Goal: Navigation & Orientation: Find specific page/section

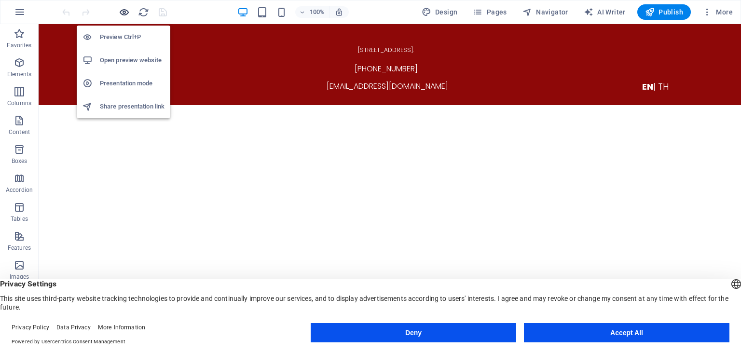
click at [128, 16] on icon "button" at bounding box center [124, 12] width 11 height 11
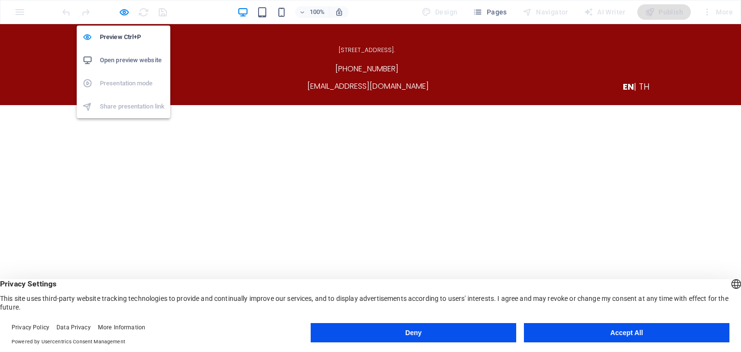
click at [122, 69] on li "Open preview website" at bounding box center [124, 60] width 94 height 23
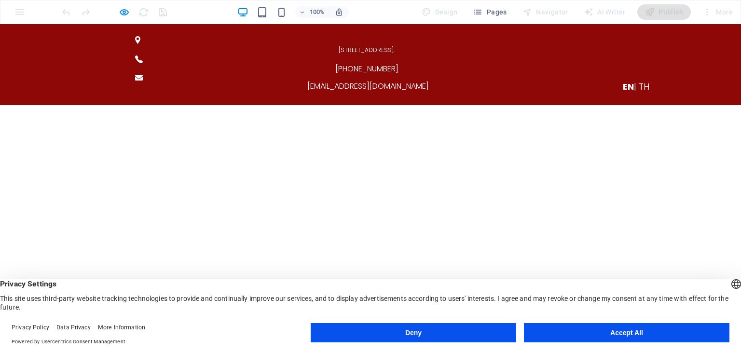
click at [637, 81] on span "| TH" at bounding box center [641, 87] width 15 height 12
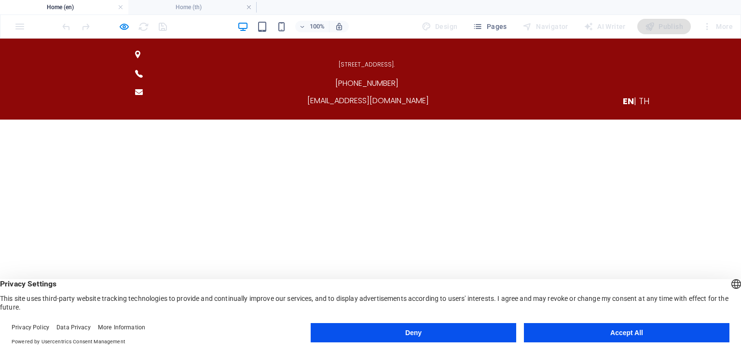
click at [640, 95] on span "| TH" at bounding box center [641, 101] width 15 height 12
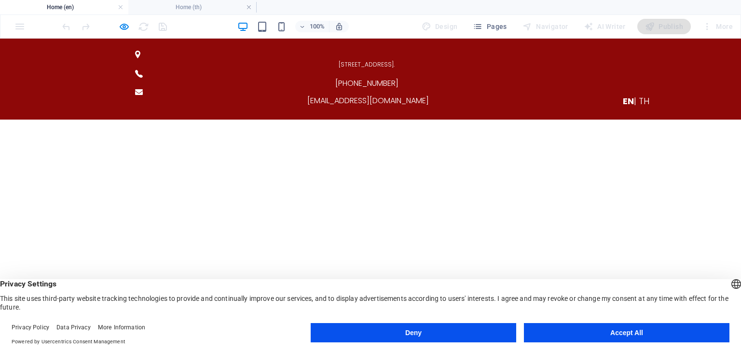
click at [644, 95] on span "| TH" at bounding box center [641, 101] width 15 height 12
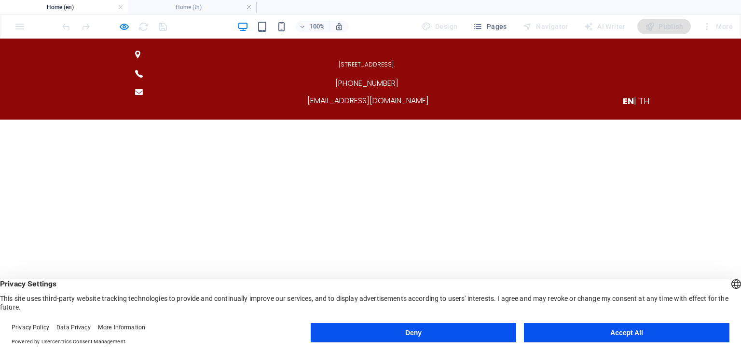
click at [643, 95] on span "| TH" at bounding box center [641, 101] width 15 height 12
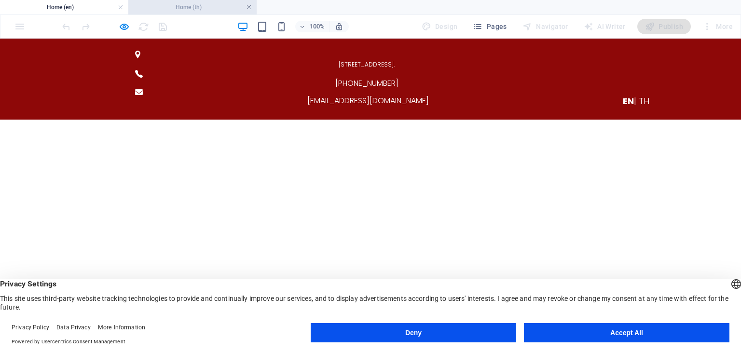
click at [247, 7] on link at bounding box center [249, 7] width 6 height 9
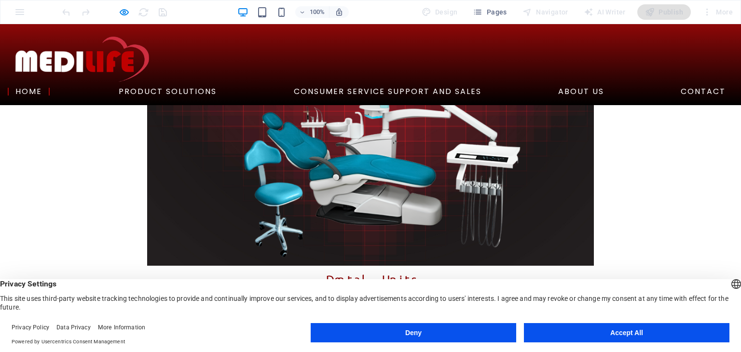
scroll to position [1353, 0]
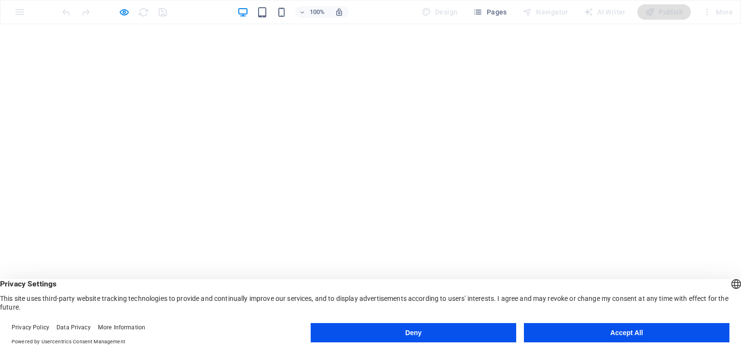
scroll to position [0, 0]
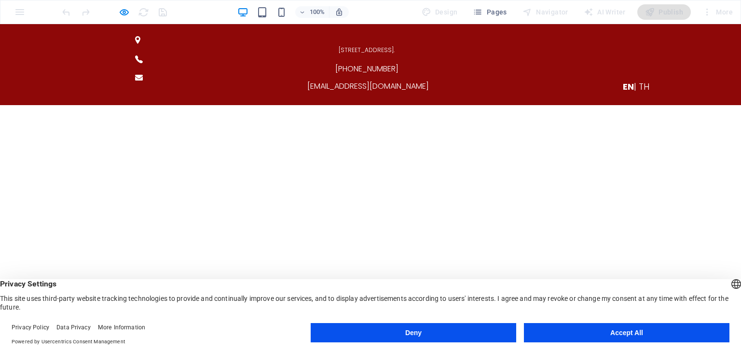
click at [641, 81] on span "| TH" at bounding box center [641, 87] width 15 height 12
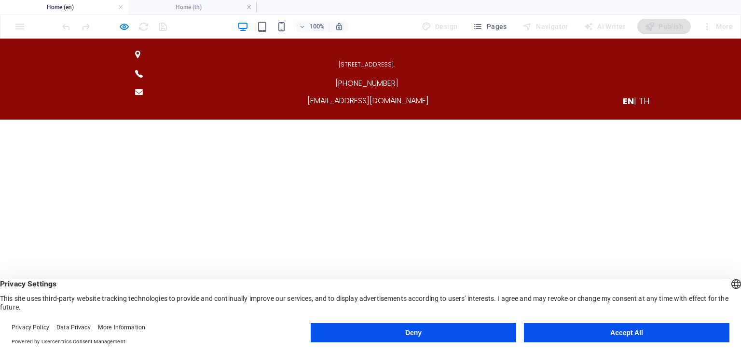
click at [641, 95] on span "| TH" at bounding box center [641, 101] width 15 height 12
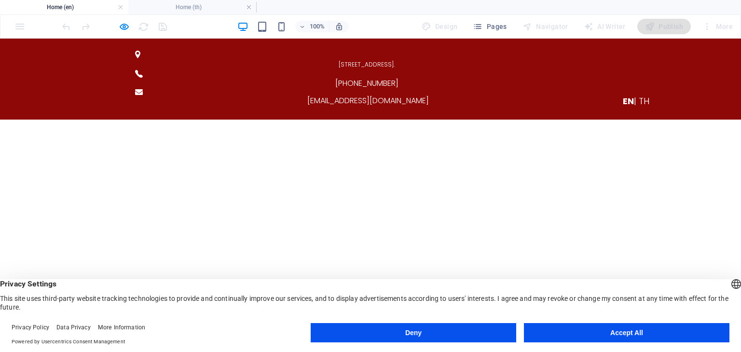
click at [635, 95] on span "| TH" at bounding box center [641, 101] width 15 height 12
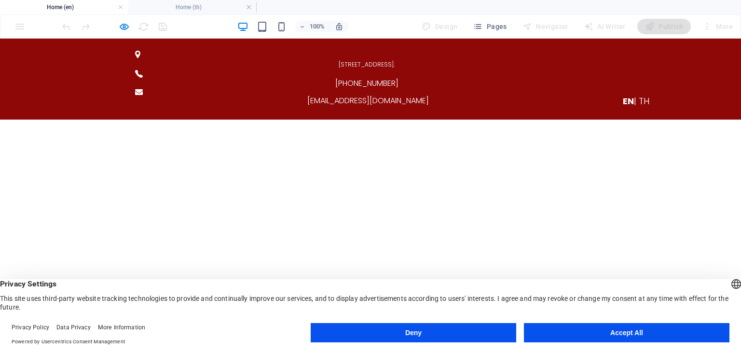
click at [644, 95] on span "| TH" at bounding box center [641, 101] width 15 height 12
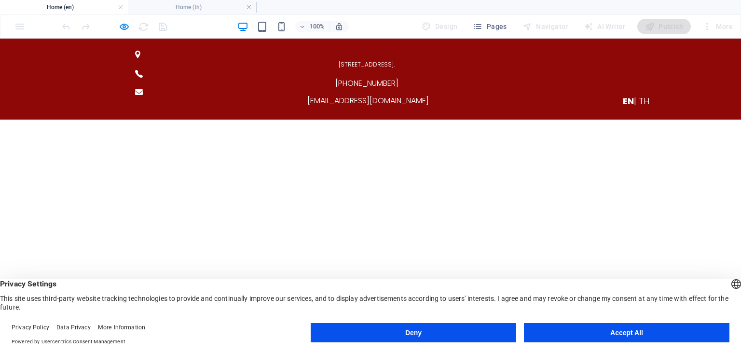
click at [639, 95] on span "| TH" at bounding box center [641, 101] width 15 height 12
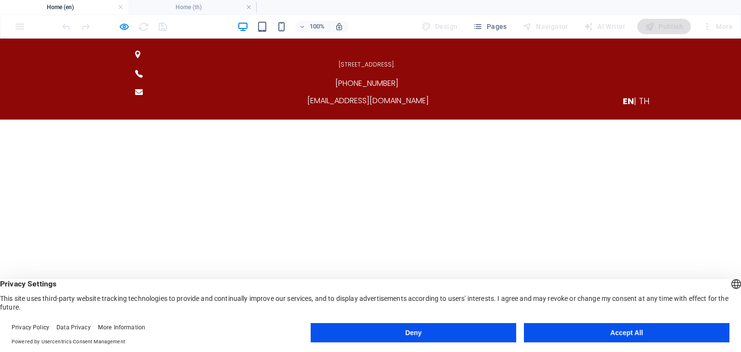
click at [639, 95] on span "| TH" at bounding box center [641, 101] width 15 height 12
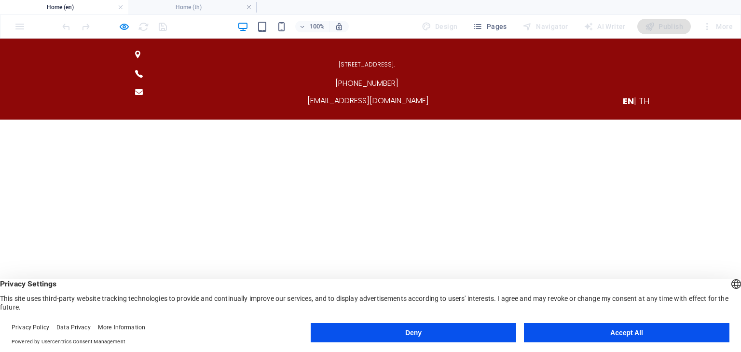
click at [643, 95] on span "| TH" at bounding box center [641, 101] width 15 height 12
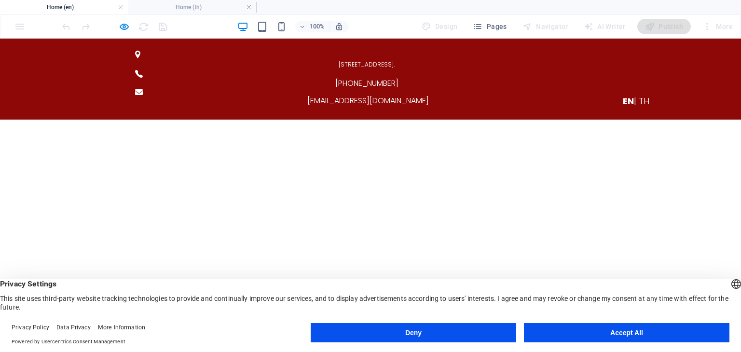
click at [641, 95] on span "| TH" at bounding box center [641, 101] width 15 height 12
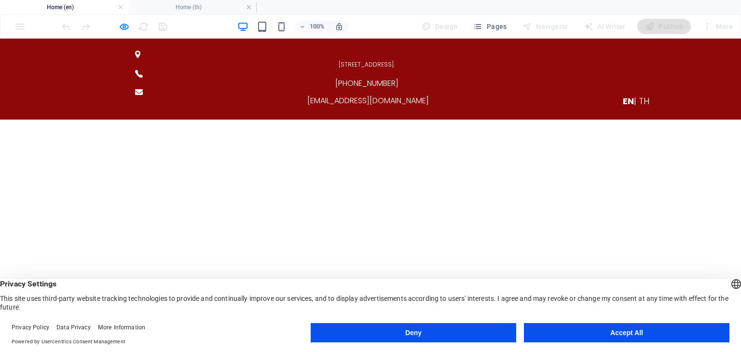
click at [627, 95] on span "EN" at bounding box center [628, 101] width 11 height 12
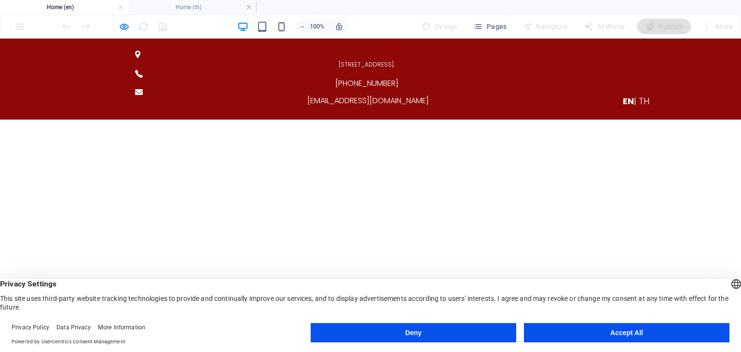
click at [634, 95] on span "| TH" at bounding box center [641, 101] width 15 height 12
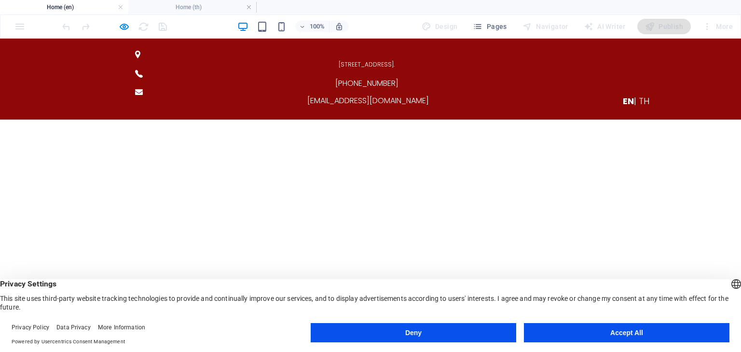
click at [634, 95] on span "| TH" at bounding box center [641, 101] width 15 height 12
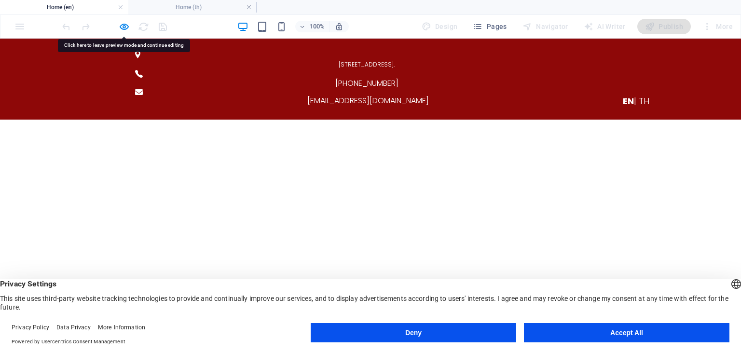
click at [634, 95] on span "| TH" at bounding box center [641, 101] width 15 height 12
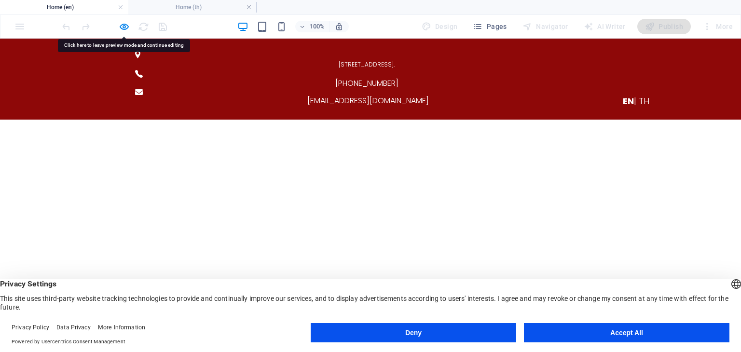
click at [634, 95] on span "| TH" at bounding box center [641, 101] width 15 height 12
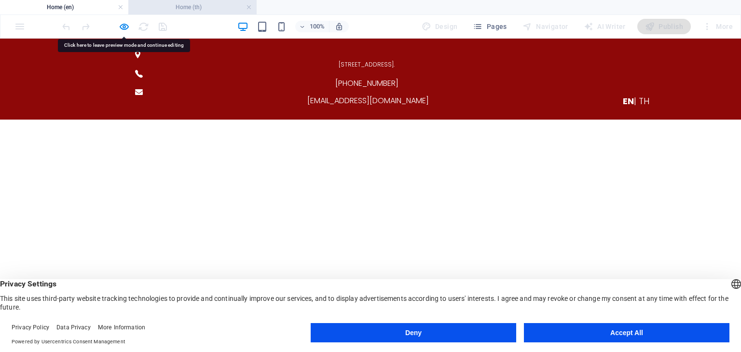
click at [213, 2] on h4 "Home (th)" at bounding box center [192, 7] width 128 height 11
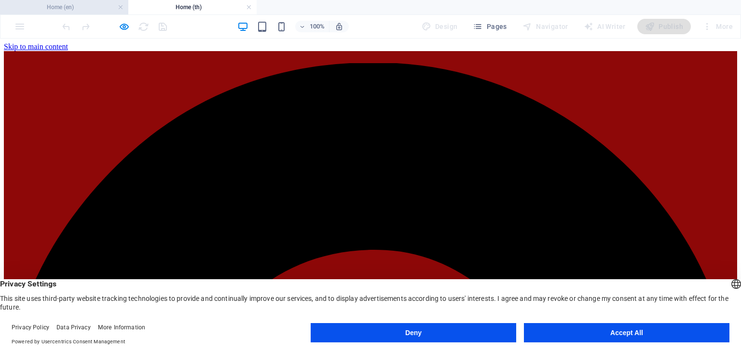
click at [95, 4] on h4 "Home (en)" at bounding box center [64, 7] width 128 height 11
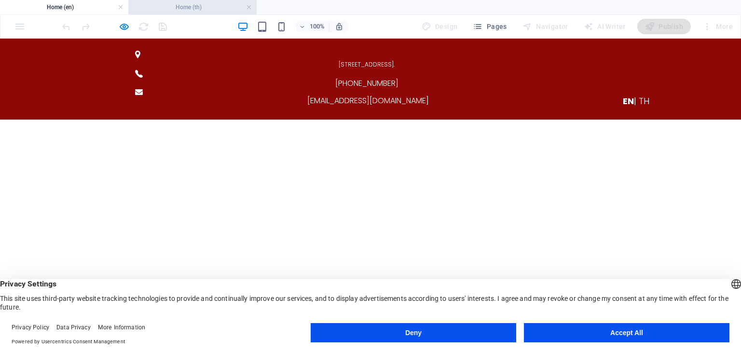
click at [170, 5] on h4 "Home (th)" at bounding box center [192, 7] width 128 height 11
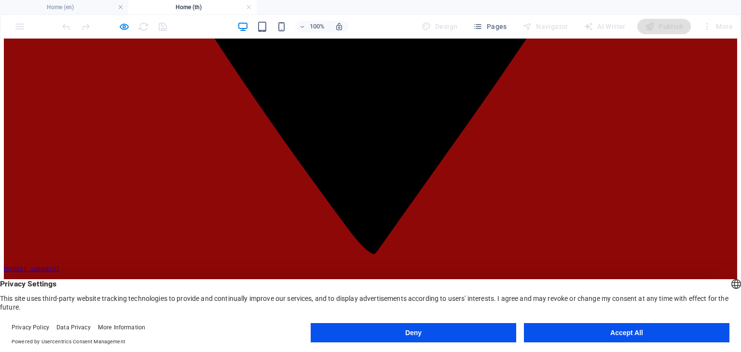
scroll to position [818, 0]
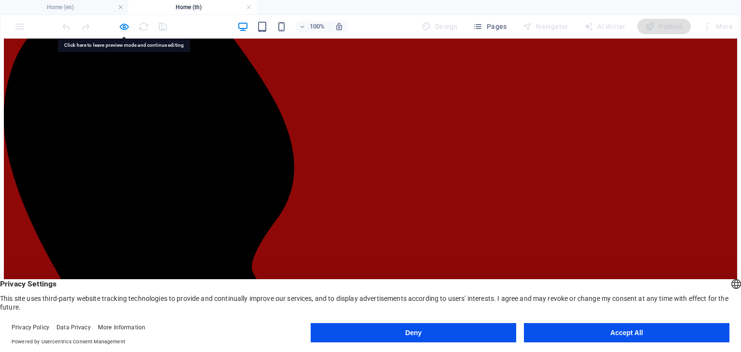
scroll to position [1198, 0]
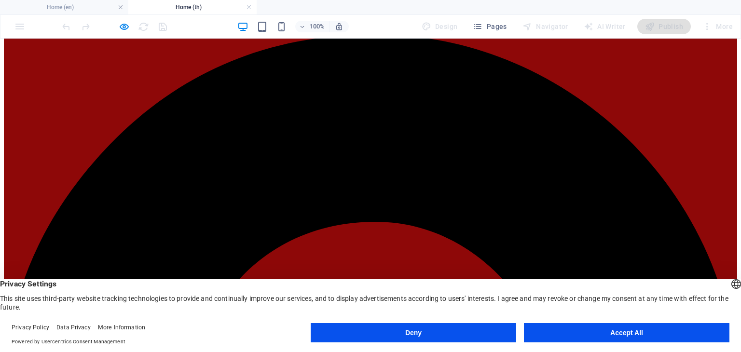
scroll to position [0, 0]
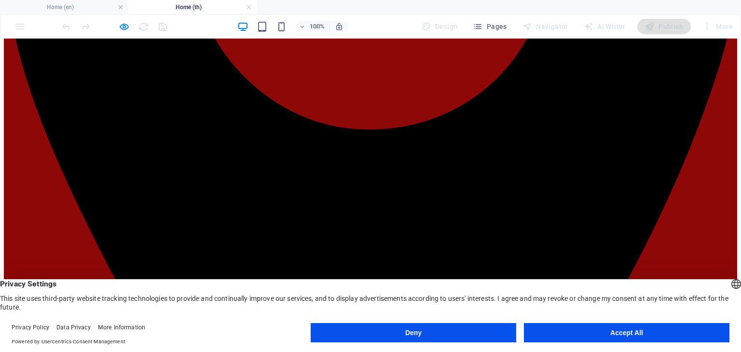
scroll to position [226, 0]
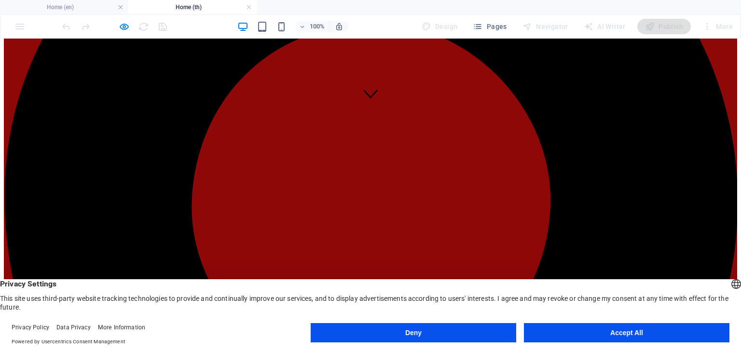
click at [87, 9] on h4 "Home (en)" at bounding box center [64, 7] width 128 height 11
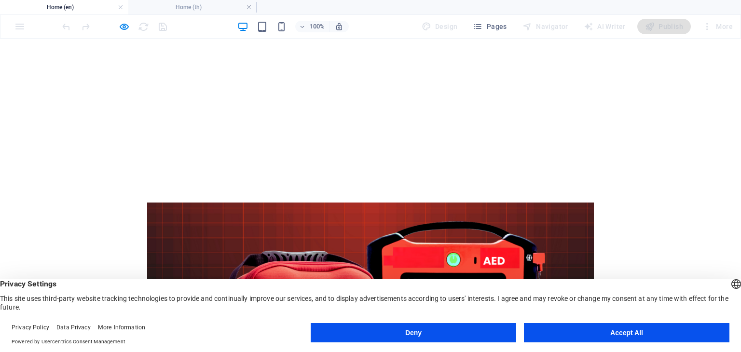
scroll to position [364, 0]
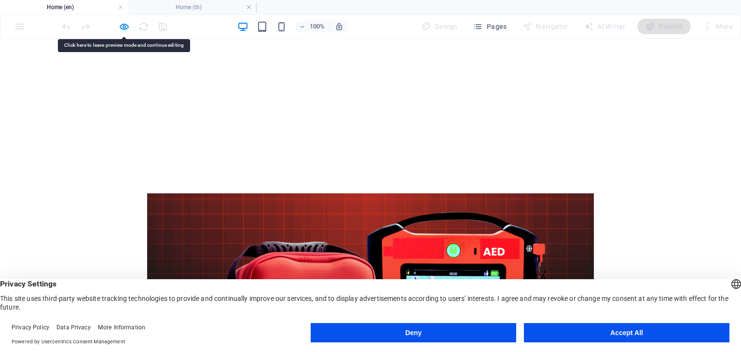
drag, startPoint x: 103, startPoint y: 201, endPoint x: 56, endPoint y: 124, distance: 89.6
click at [123, 21] on icon "button" at bounding box center [124, 26] width 11 height 11
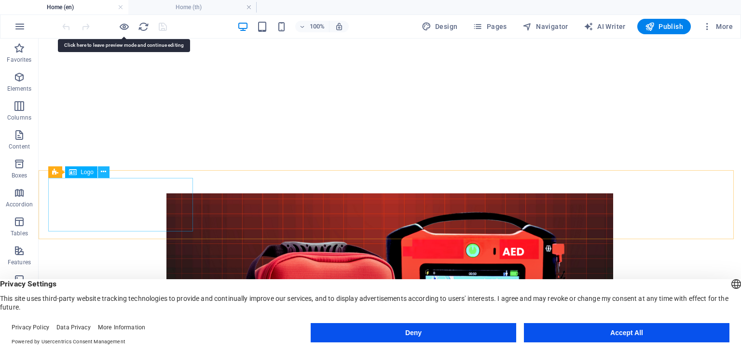
click at [99, 171] on button at bounding box center [104, 172] width 12 height 12
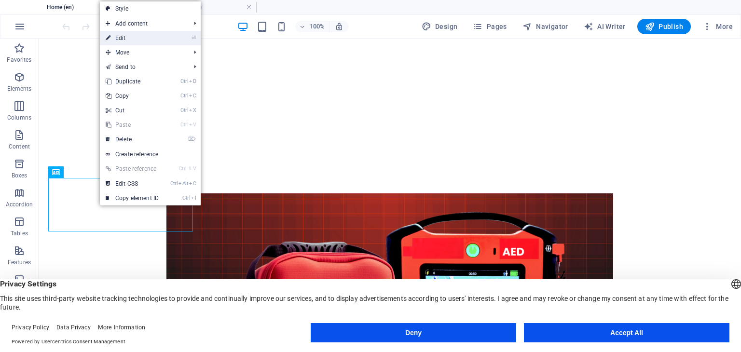
click at [137, 41] on link "⏎ Edit" at bounding box center [132, 38] width 65 height 14
select select "px"
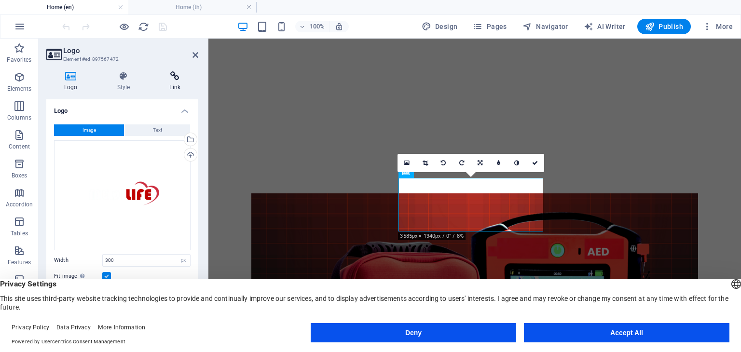
click at [162, 74] on icon at bounding box center [174, 76] width 47 height 10
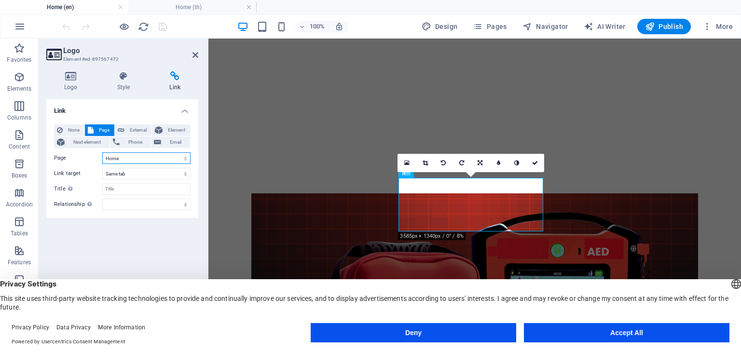
click at [136, 156] on select "Home Product solutions Consumer Service Support and Sales About Us Contact Lega…" at bounding box center [146, 158] width 88 height 12
click at [136, 170] on select "New tab Same tab Overlay" at bounding box center [146, 174] width 88 height 12
click at [135, 202] on select "alternate author bookmark external help license next nofollow noreferrer noopen…" at bounding box center [146, 205] width 88 height 12
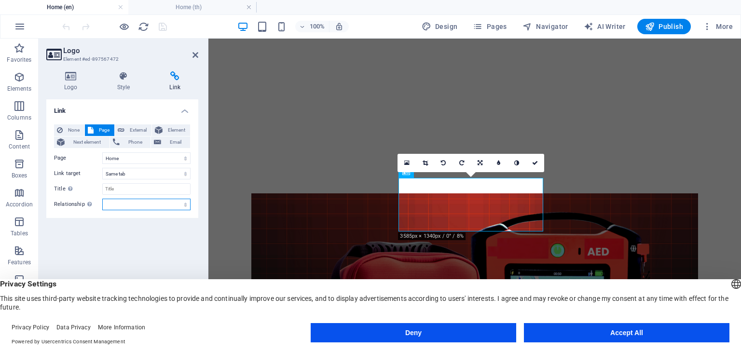
click at [140, 201] on select "alternate author bookmark external help license next nofollow noreferrer noopen…" at bounding box center [146, 205] width 88 height 12
click at [197, 56] on icon at bounding box center [195, 55] width 6 height 8
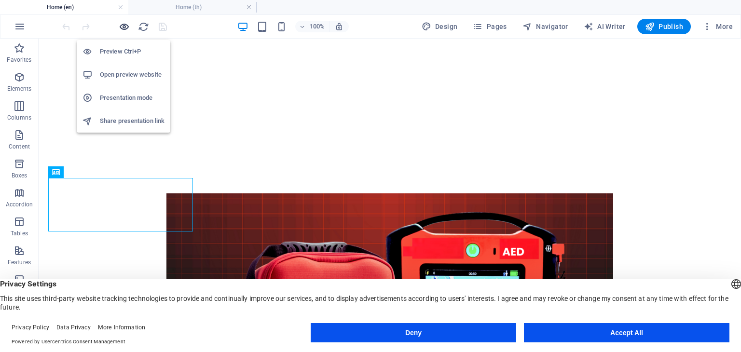
click at [123, 31] on icon "button" at bounding box center [124, 26] width 11 height 11
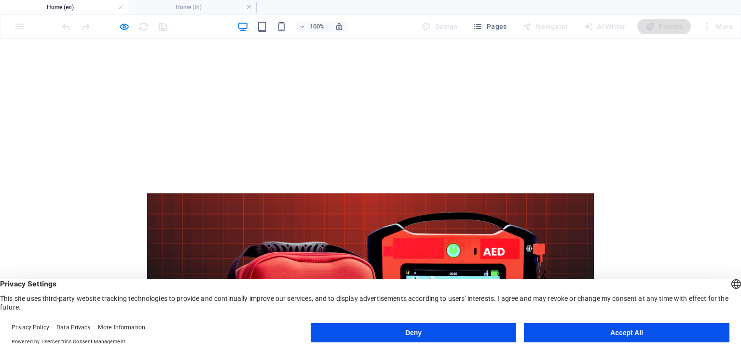
click at [130, 24] on div at bounding box center [114, 26] width 108 height 15
click at [126, 25] on icon "button" at bounding box center [124, 26] width 11 height 11
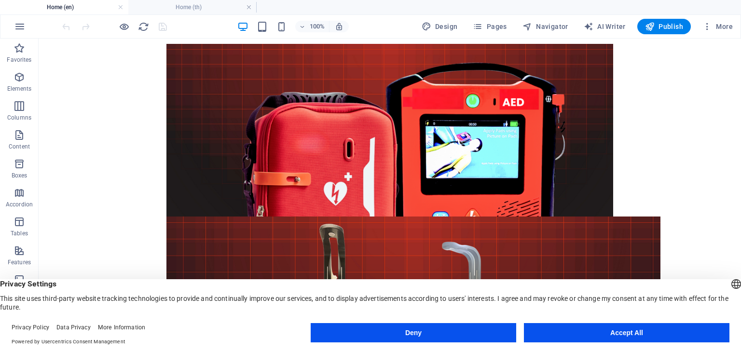
scroll to position [447, 0]
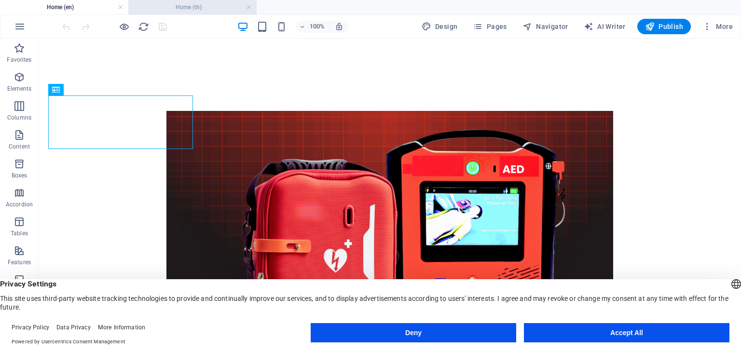
click at [164, 12] on h4 "Home (th)" at bounding box center [192, 7] width 128 height 11
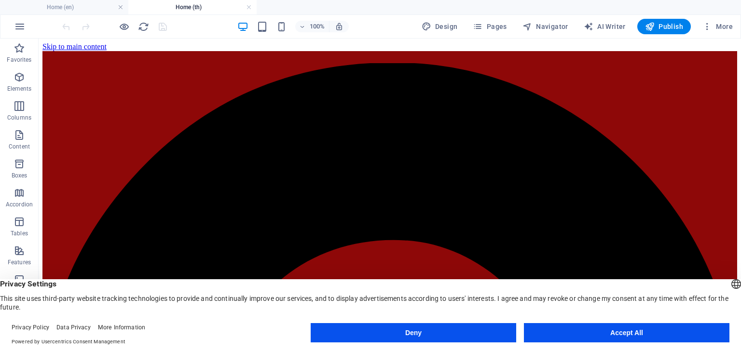
scroll to position [226, 0]
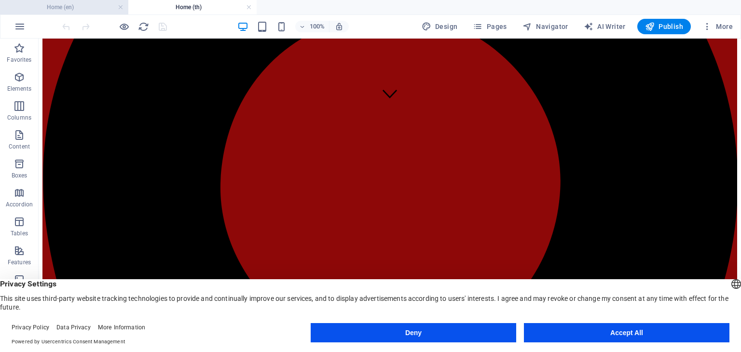
click at [96, 6] on h4 "Home (en)" at bounding box center [64, 7] width 128 height 11
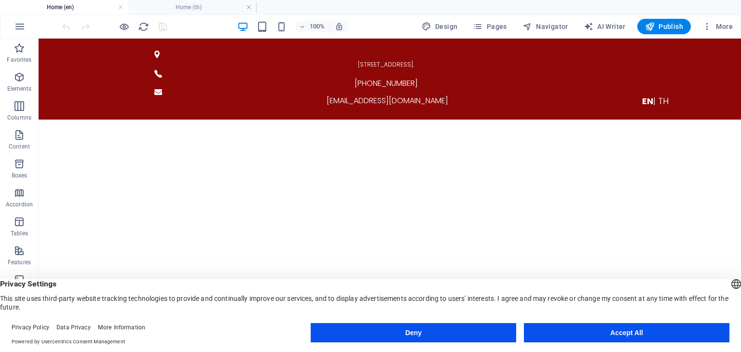
scroll to position [447, 0]
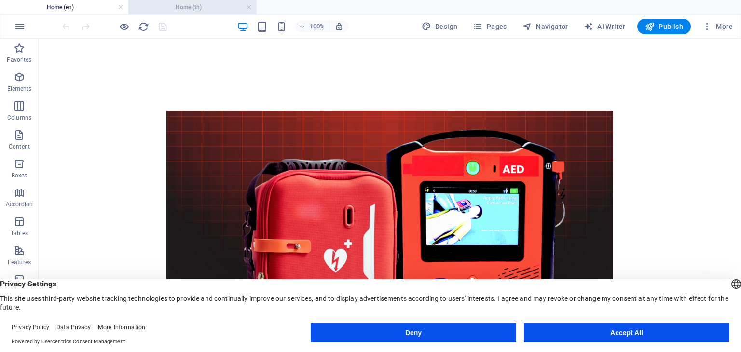
click at [176, 6] on h4 "Home (th)" at bounding box center [192, 7] width 128 height 11
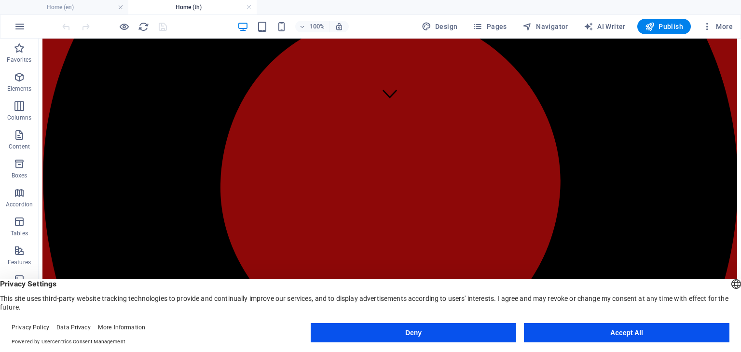
scroll to position [0, 0]
select select "px"
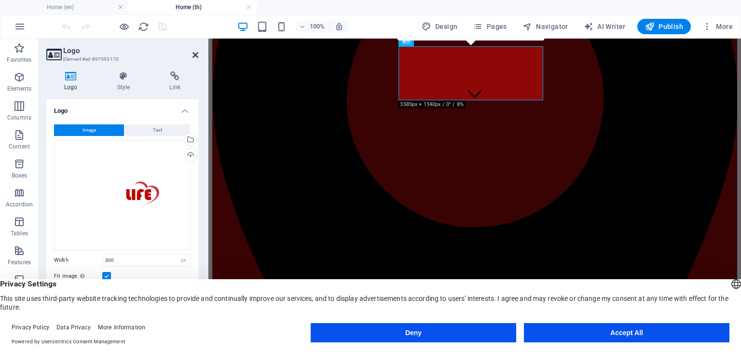
click at [195, 56] on icon at bounding box center [195, 55] width 6 height 8
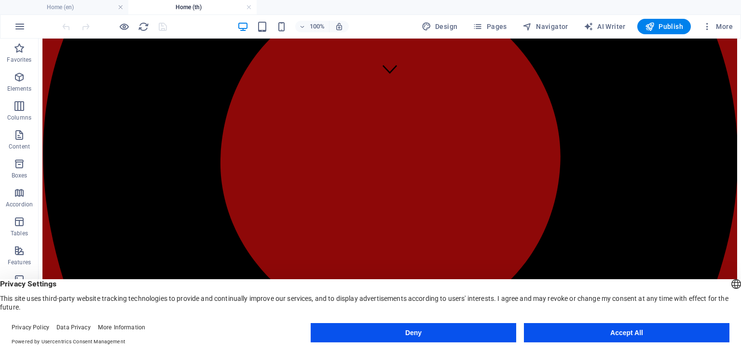
scroll to position [275, 0]
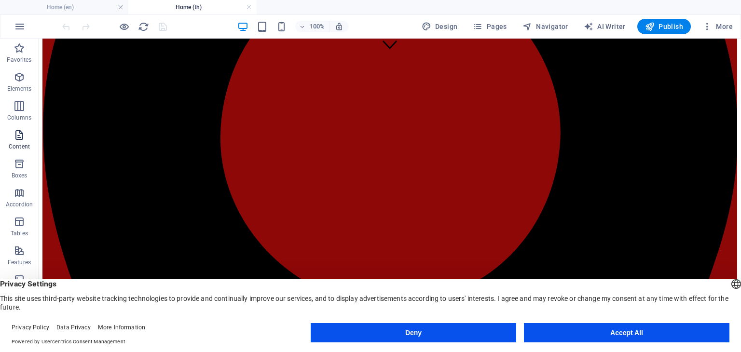
click at [21, 132] on icon "button" at bounding box center [20, 135] width 12 height 12
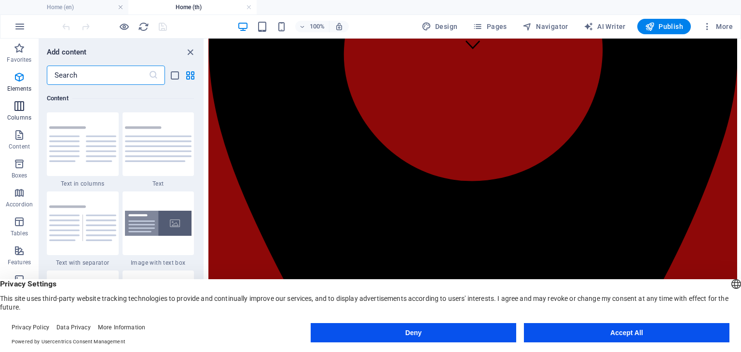
click at [17, 112] on span "Columns" at bounding box center [19, 111] width 39 height 23
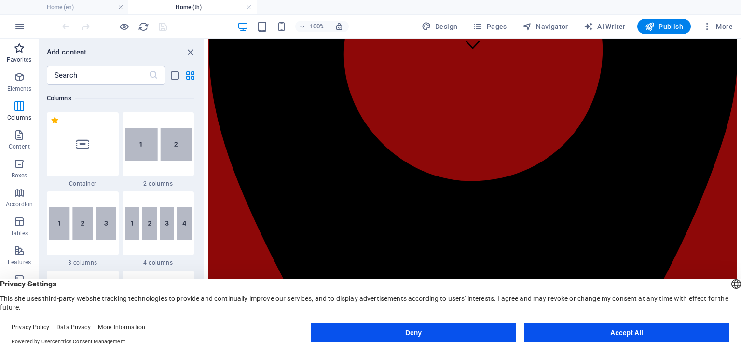
scroll to position [477, 0]
click at [21, 28] on icon "button" at bounding box center [20, 27] width 12 height 12
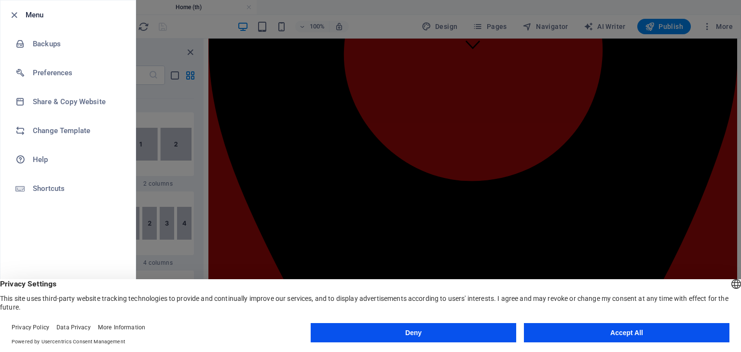
click at [177, 21] on div at bounding box center [370, 176] width 741 height 352
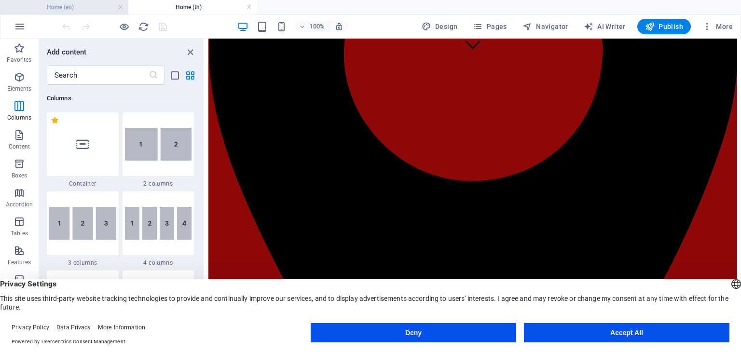
click at [96, 6] on h4 "Home (en)" at bounding box center [64, 7] width 128 height 11
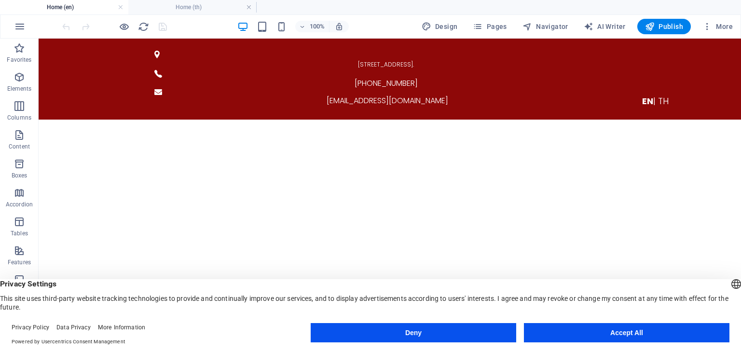
scroll to position [447, 0]
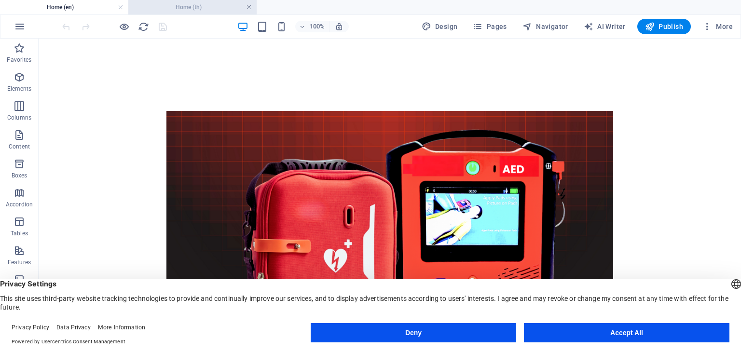
click at [247, 8] on link at bounding box center [249, 7] width 6 height 9
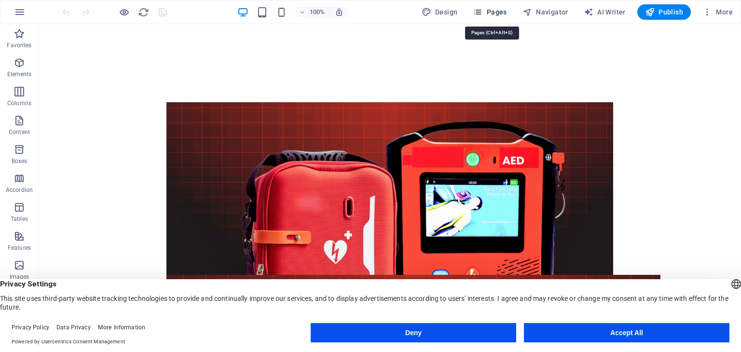
click at [489, 16] on span "Pages" at bounding box center [490, 12] width 34 height 10
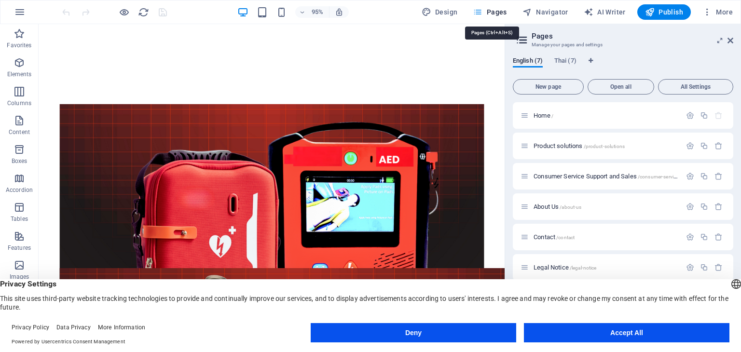
click at [489, 16] on span "Pages" at bounding box center [490, 12] width 34 height 10
click at [735, 40] on aside "Pages Manage your pages and settings English (7) Thai (7) New page Open all All…" at bounding box center [622, 180] width 236 height 313
click at [730, 41] on icon at bounding box center [730, 41] width 6 height 8
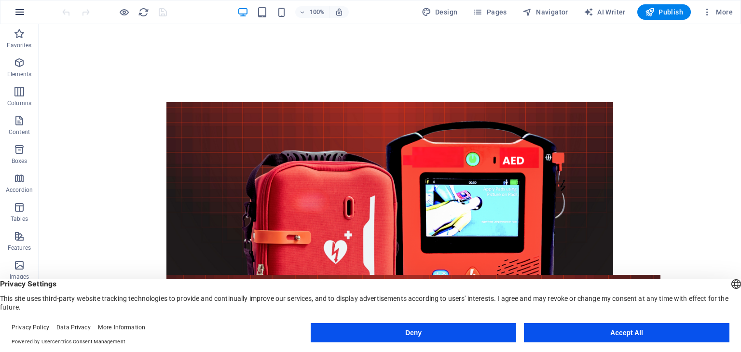
click at [17, 8] on icon "button" at bounding box center [20, 12] width 12 height 12
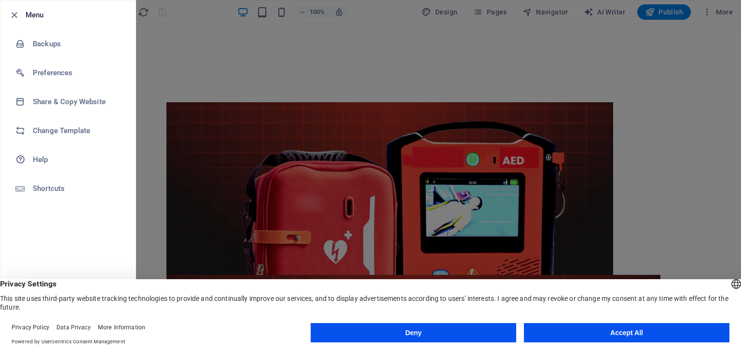
click at [196, 106] on div at bounding box center [370, 176] width 741 height 352
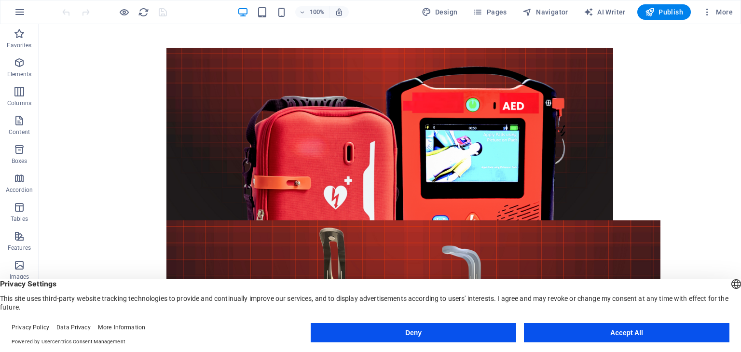
scroll to position [510, 0]
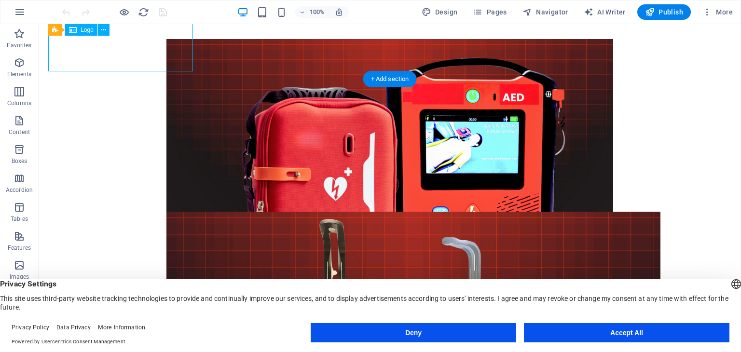
select select
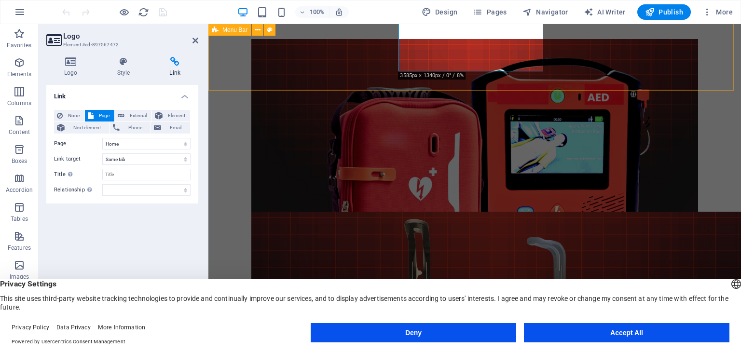
click at [247, 30] on span "Menu Bar" at bounding box center [234, 30] width 25 height 6
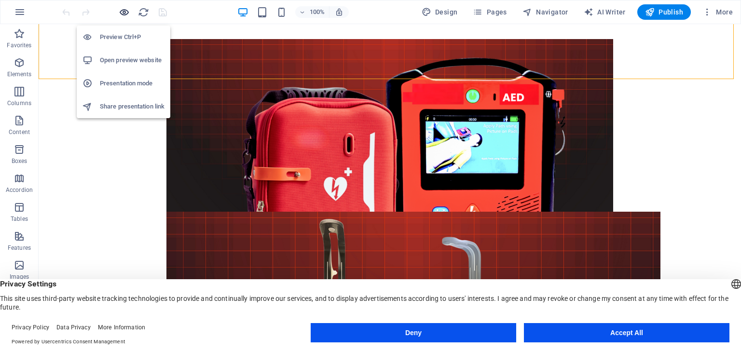
click at [129, 14] on icon "button" at bounding box center [124, 12] width 11 height 11
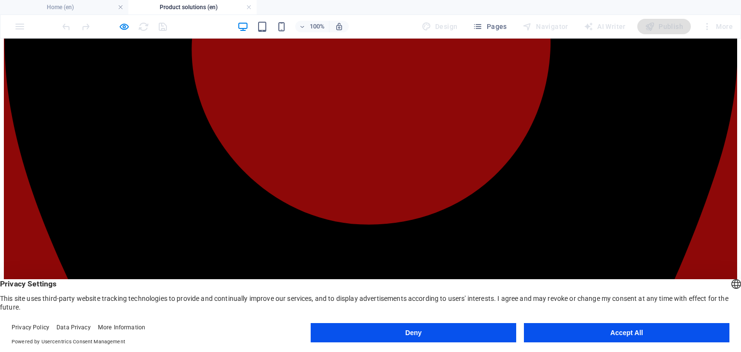
scroll to position [370, 0]
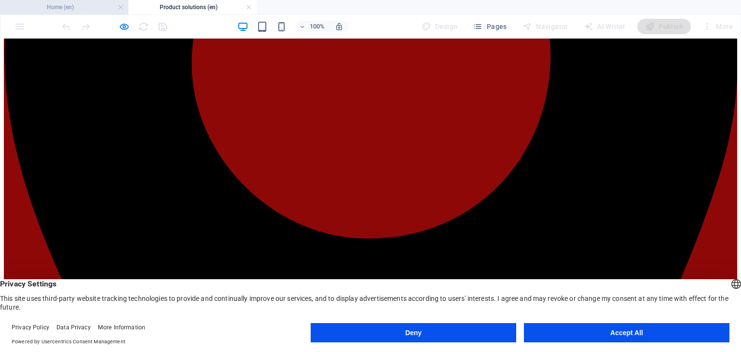
click at [95, 3] on h4 "Home (en)" at bounding box center [64, 7] width 128 height 11
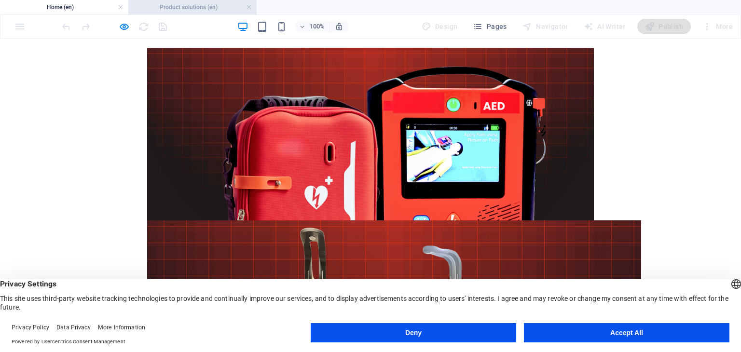
click at [166, 9] on h4 "Product solutions (en)" at bounding box center [192, 7] width 128 height 11
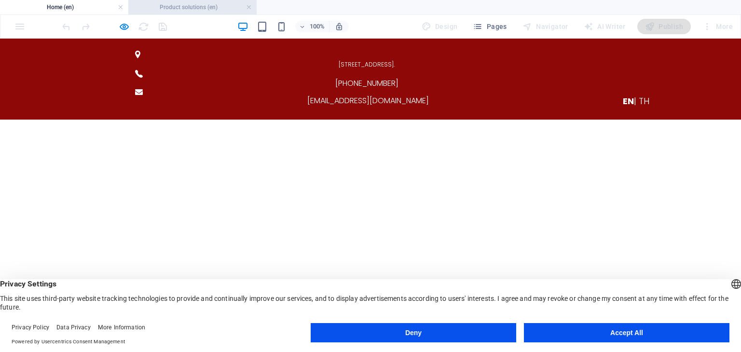
scroll to position [370, 0]
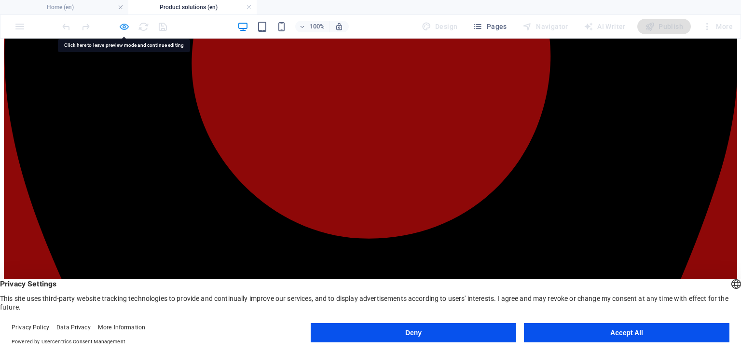
drag, startPoint x: 117, startPoint y: 30, endPoint x: 122, endPoint y: 24, distance: 8.3
click at [122, 24] on icon "button" at bounding box center [124, 26] width 11 height 11
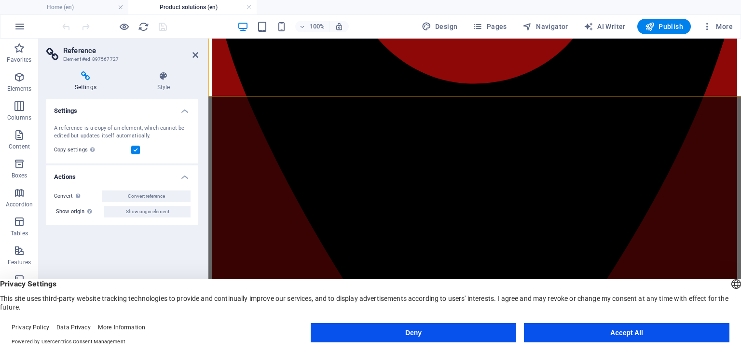
scroll to position [382, 0]
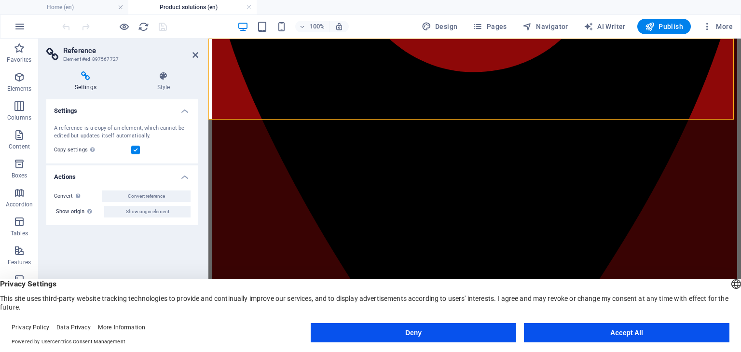
click at [200, 53] on aside "Reference Element #ed-897567727 Settings Style Settings A reference is a copy o…" at bounding box center [124, 188] width 170 height 298
click at [197, 53] on icon at bounding box center [195, 55] width 6 height 8
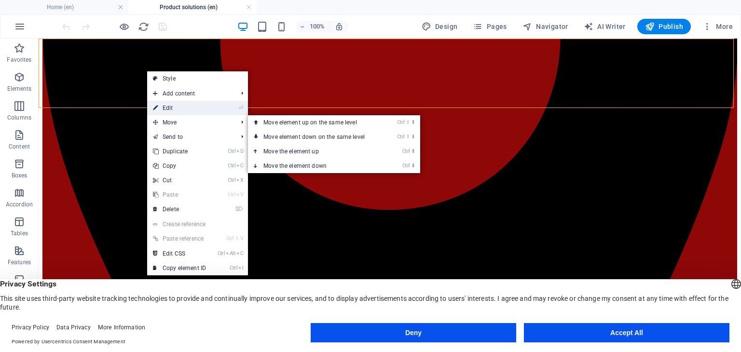
click at [177, 109] on link "⏎ Edit" at bounding box center [179, 108] width 65 height 14
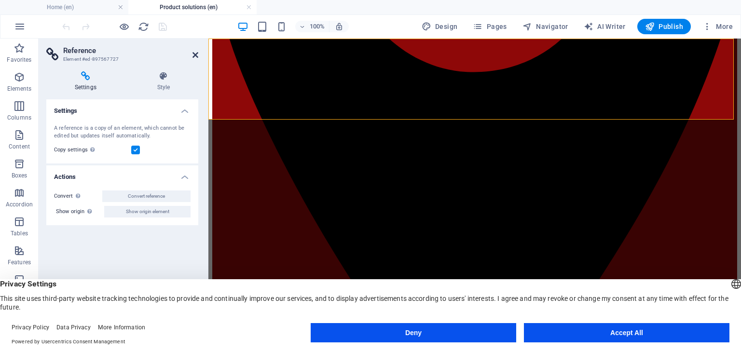
click at [193, 55] on icon at bounding box center [195, 55] width 6 height 8
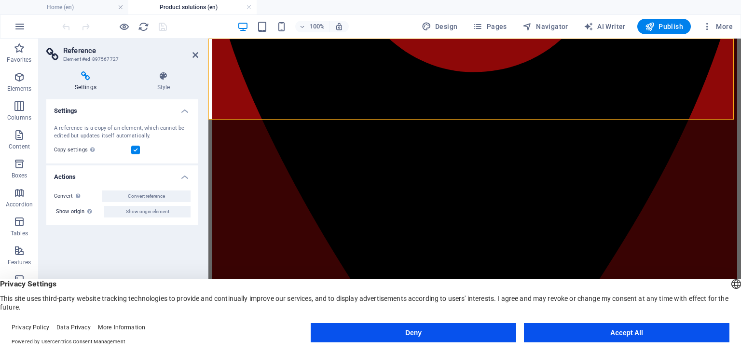
click at [198, 54] on aside "Reference Element #ed-897567727 Settings Style Settings A reference is a copy o…" at bounding box center [124, 188] width 170 height 298
click at [197, 54] on icon at bounding box center [195, 55] width 6 height 8
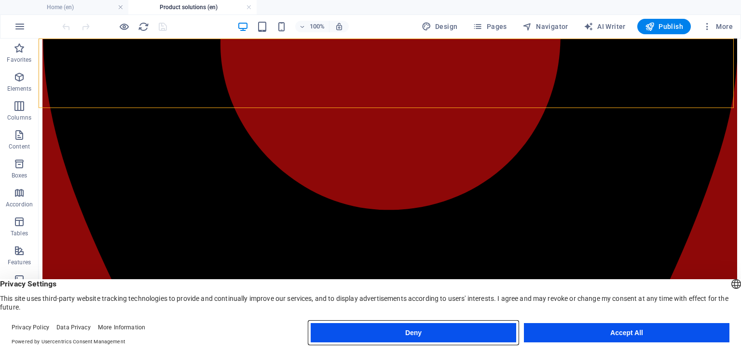
click at [475, 324] on button "Deny" at bounding box center [413, 332] width 205 height 19
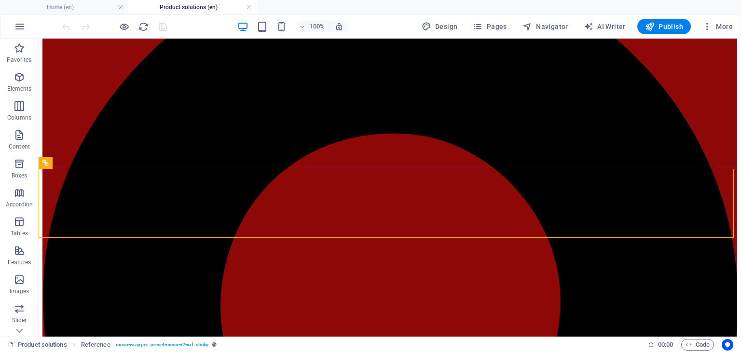
scroll to position [99, 0]
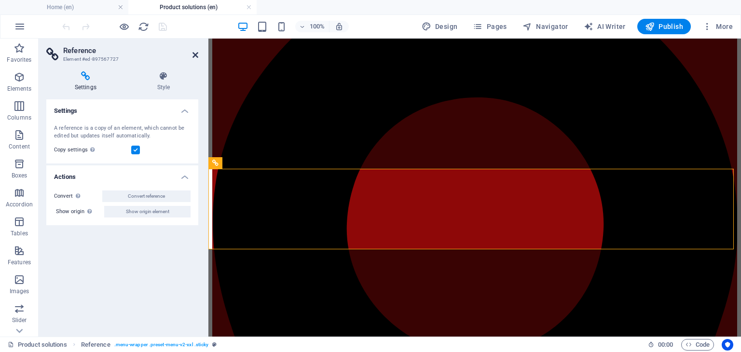
click at [196, 54] on icon at bounding box center [195, 55] width 6 height 8
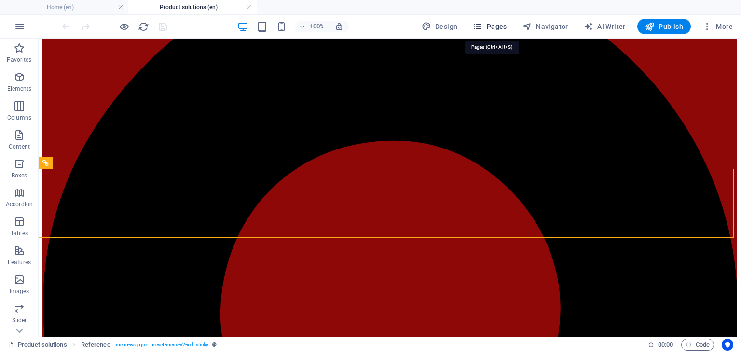
click at [497, 24] on span "Pages" at bounding box center [490, 27] width 34 height 10
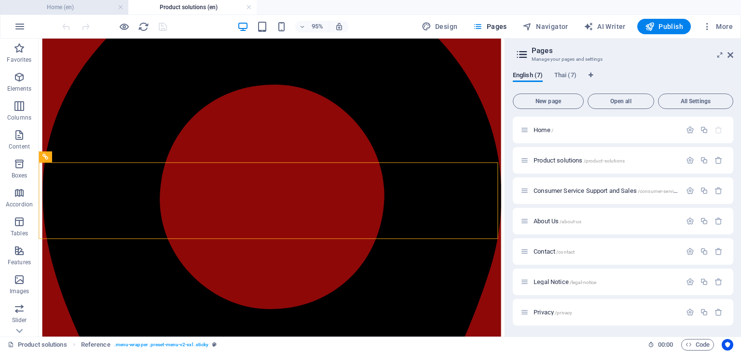
click at [89, 10] on h4 "Home (en)" at bounding box center [64, 7] width 128 height 11
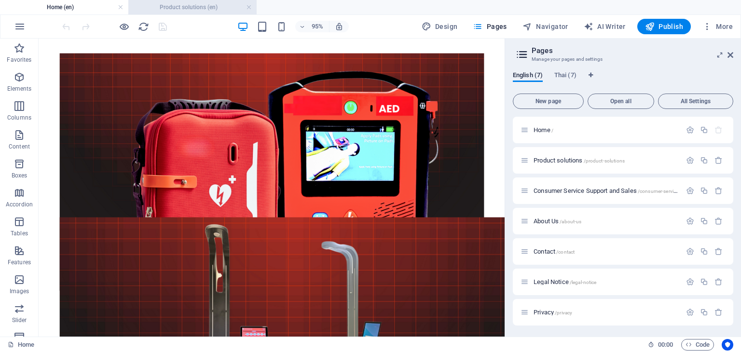
click at [160, 11] on h4 "Product solutions (en)" at bounding box center [192, 7] width 128 height 11
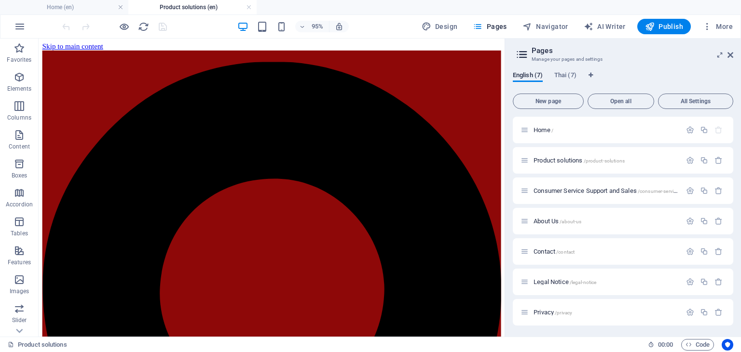
scroll to position [99, 0]
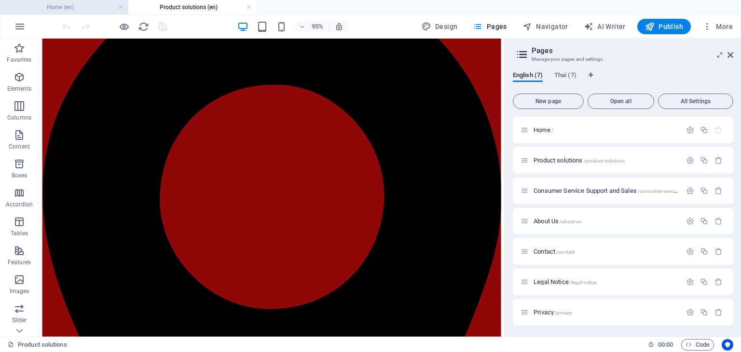
click at [88, 3] on h4 "Home (en)" at bounding box center [64, 7] width 128 height 11
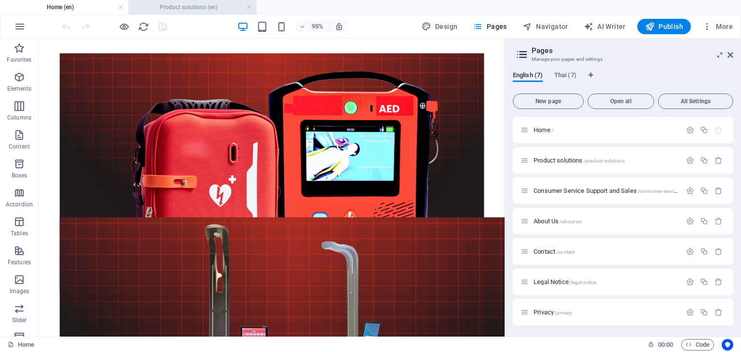
click at [184, 4] on h4 "Product solutions (en)" at bounding box center [192, 7] width 128 height 11
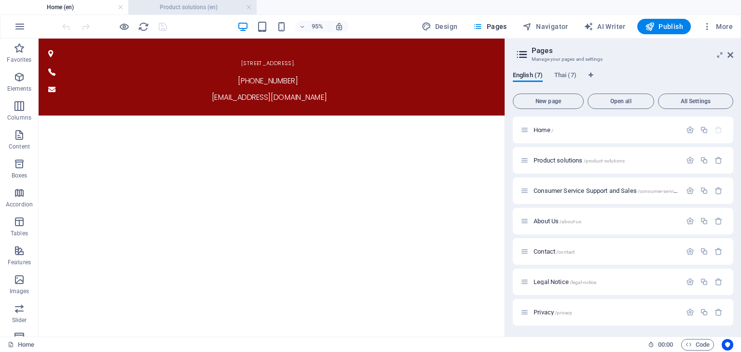
scroll to position [99, 0]
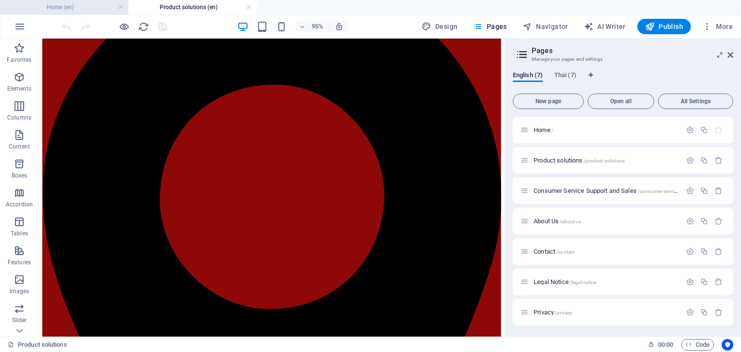
click at [93, 8] on h4 "Home (en)" at bounding box center [64, 7] width 128 height 11
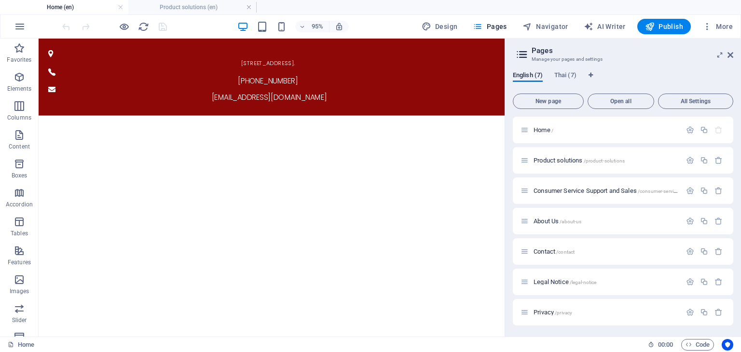
scroll to position [510, 0]
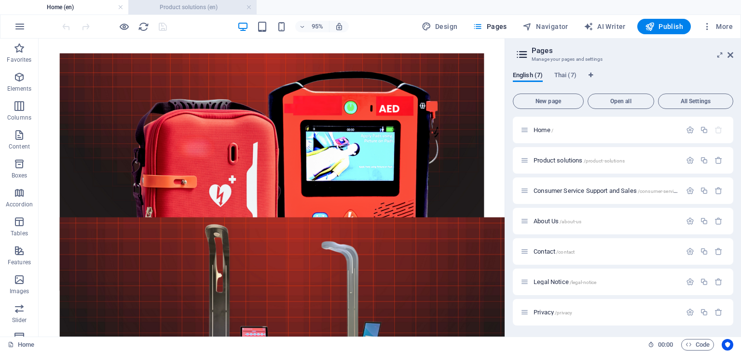
click at [172, 0] on li "Product solutions (en)" at bounding box center [192, 7] width 128 height 14
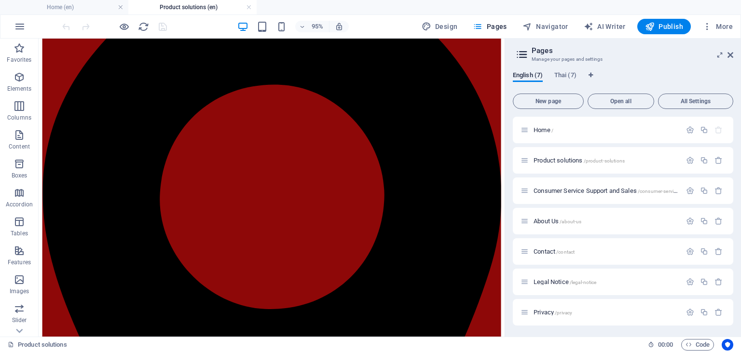
scroll to position [0, 0]
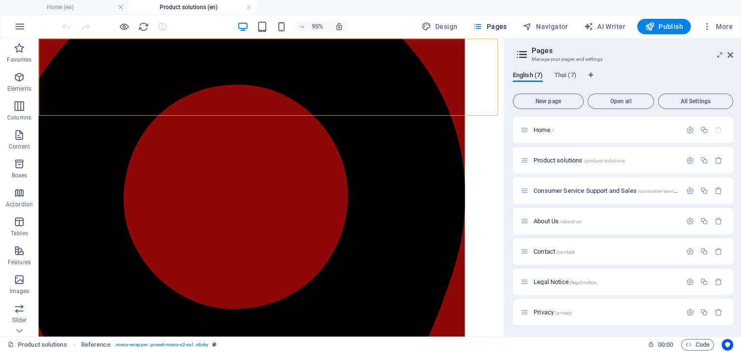
scroll to position [99, 0]
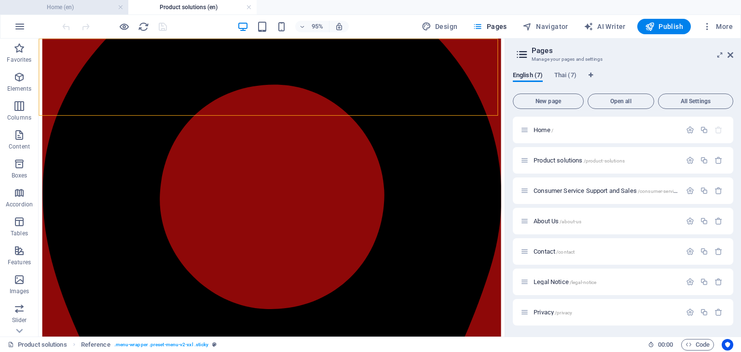
click at [93, 10] on h4 "Home (en)" at bounding box center [64, 7] width 128 height 11
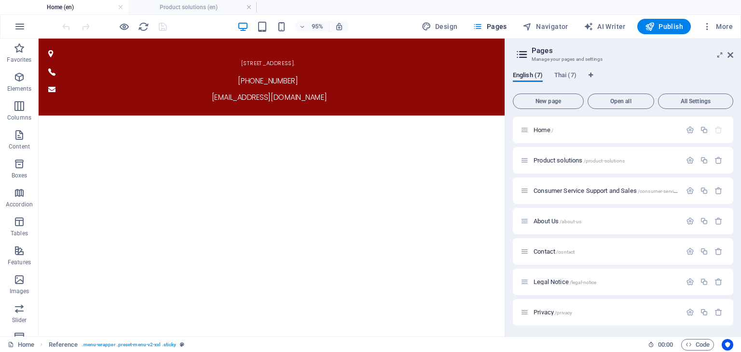
scroll to position [510, 0]
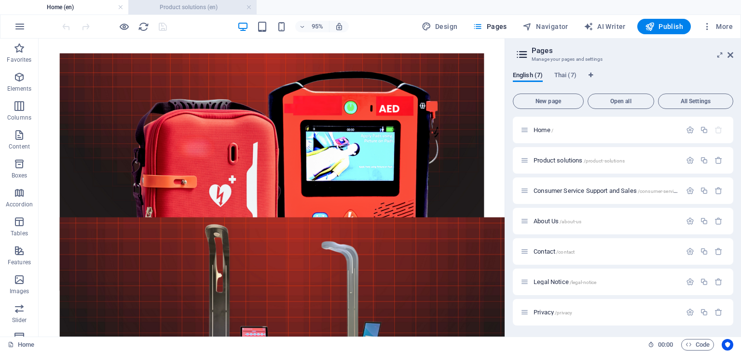
click at [194, 4] on h4 "Product solutions (en)" at bounding box center [192, 7] width 128 height 11
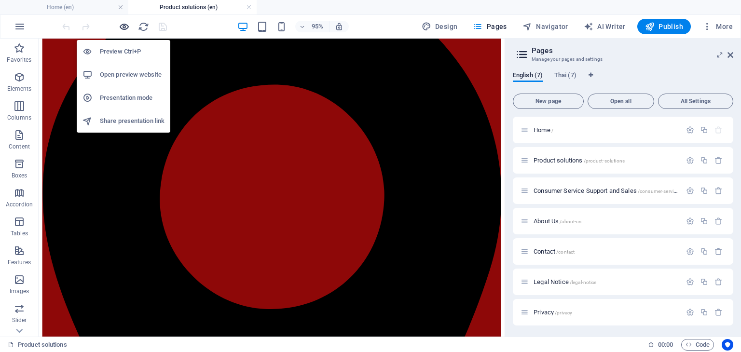
click at [127, 31] on icon "button" at bounding box center [124, 26] width 11 height 11
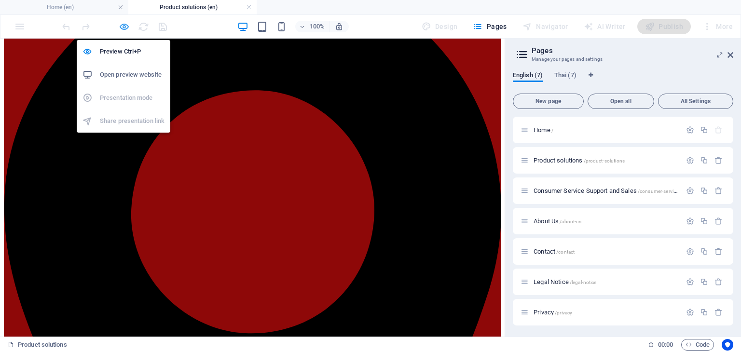
click at [122, 21] on icon "button" at bounding box center [124, 26] width 11 height 11
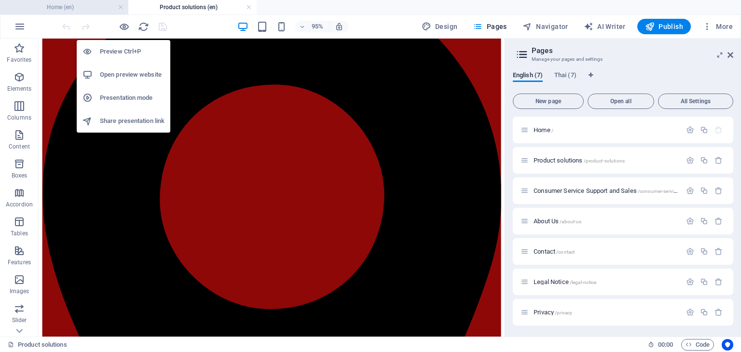
click at [99, 10] on h4 "Home (en)" at bounding box center [64, 7] width 128 height 11
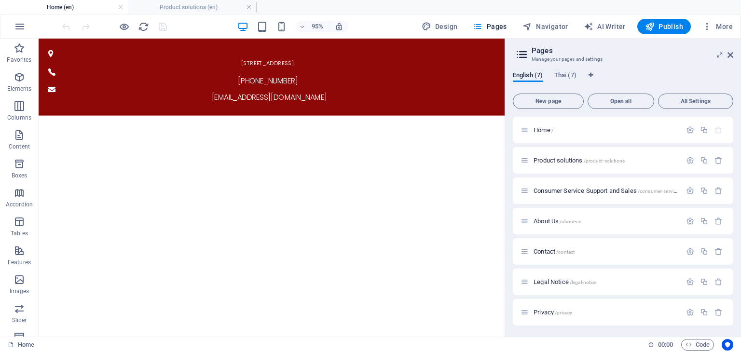
scroll to position [510, 0]
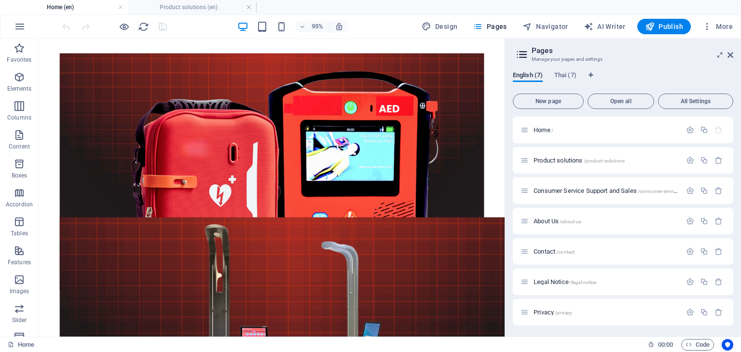
click at [733, 60] on aside "Pages Manage your pages and settings English (7) Thai (7) New page Open all All…" at bounding box center [622, 188] width 236 height 298
click at [731, 58] on icon at bounding box center [730, 55] width 6 height 8
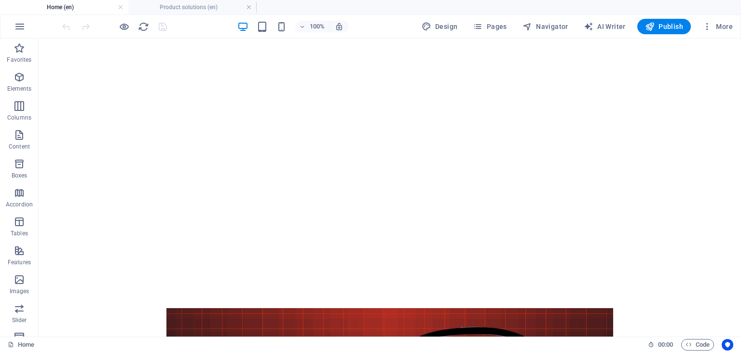
scroll to position [0, 0]
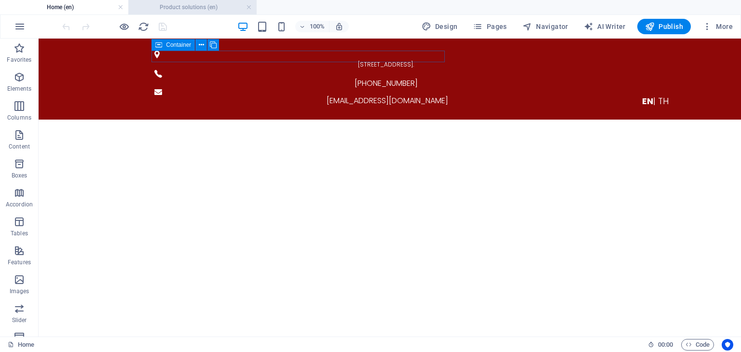
click at [157, 3] on h4 "Product solutions (en)" at bounding box center [192, 7] width 128 height 11
